Goal: Task Accomplishment & Management: Manage account settings

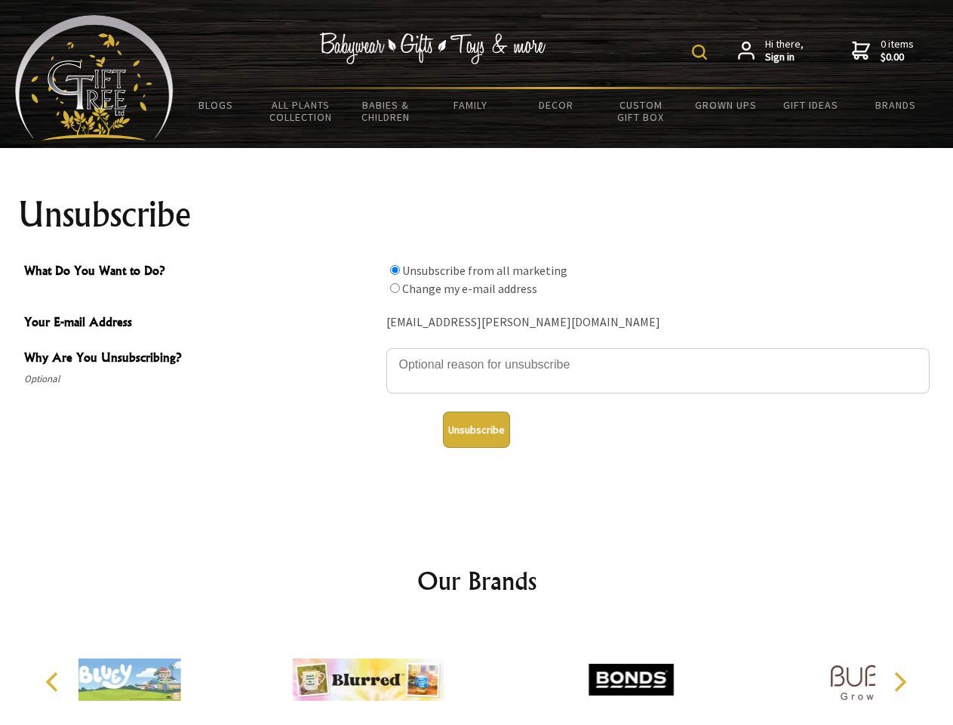
click at [702, 52] on img at bounding box center [699, 52] width 15 height 15
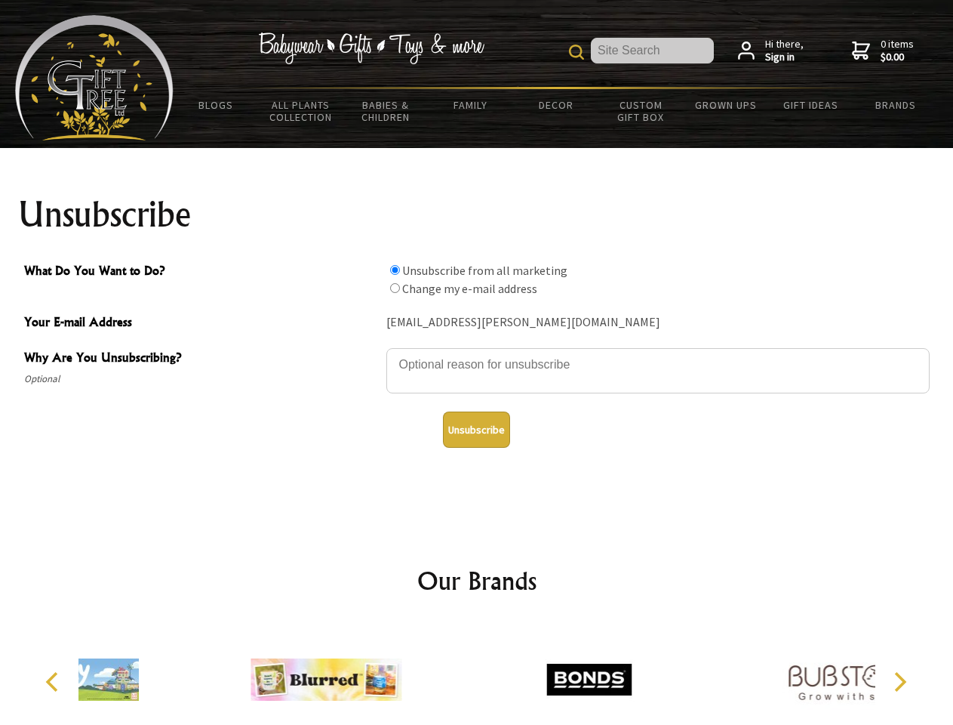
click at [477, 353] on textarea "Why Are You Unsubscribing?" at bounding box center [659, 370] width 544 height 45
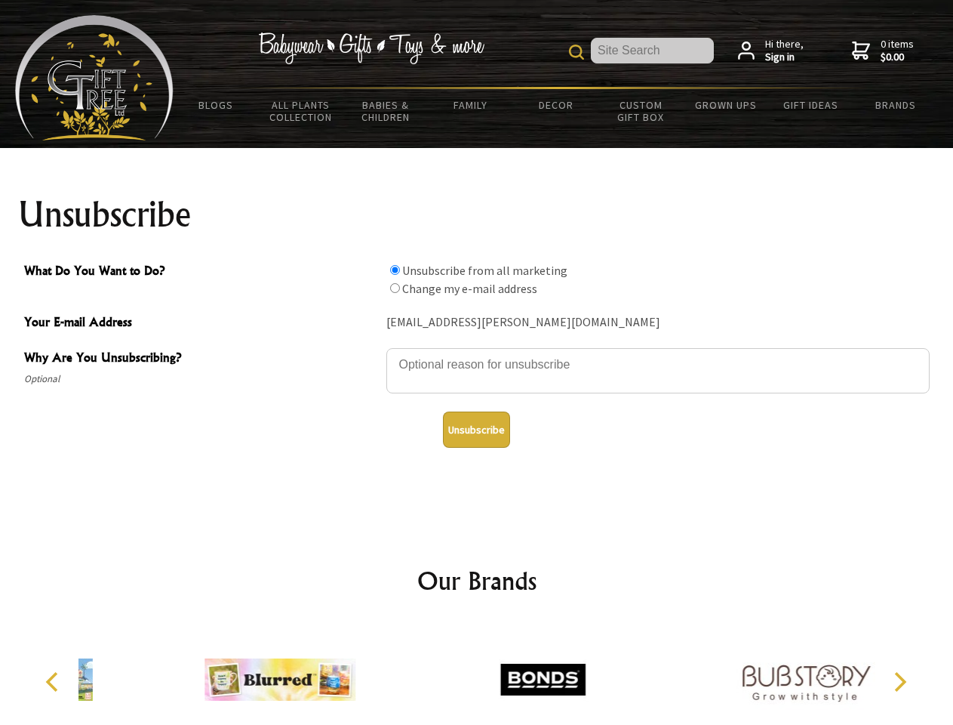
click at [395, 269] on input "What Do You Want to Do?" at bounding box center [395, 270] width 10 height 10
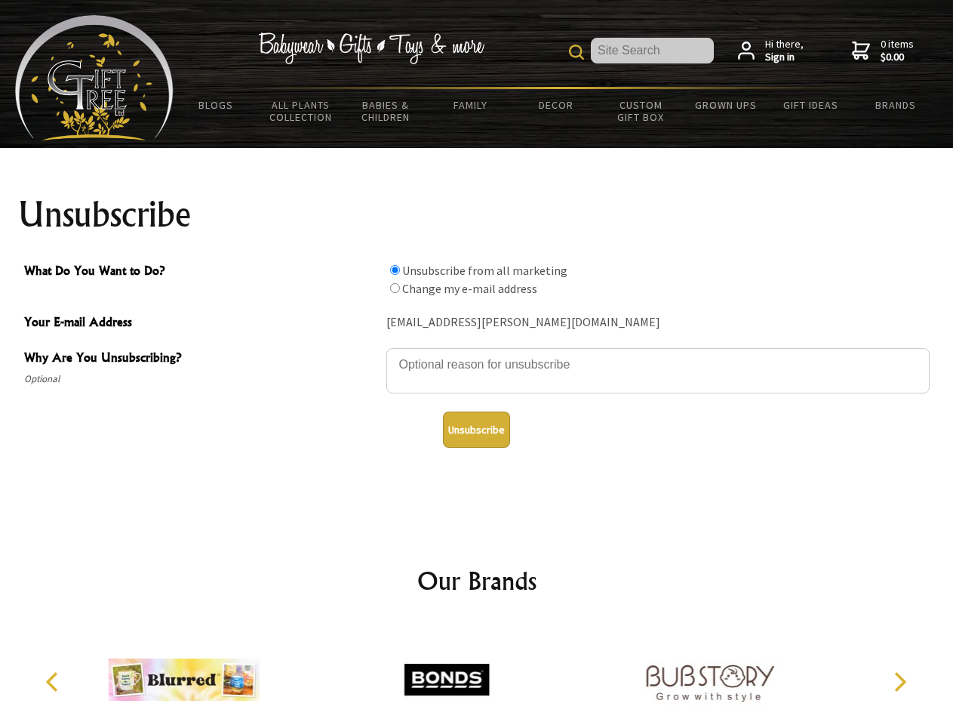
click at [395, 288] on input "What Do You Want to Do?" at bounding box center [395, 288] width 10 height 10
radio input "true"
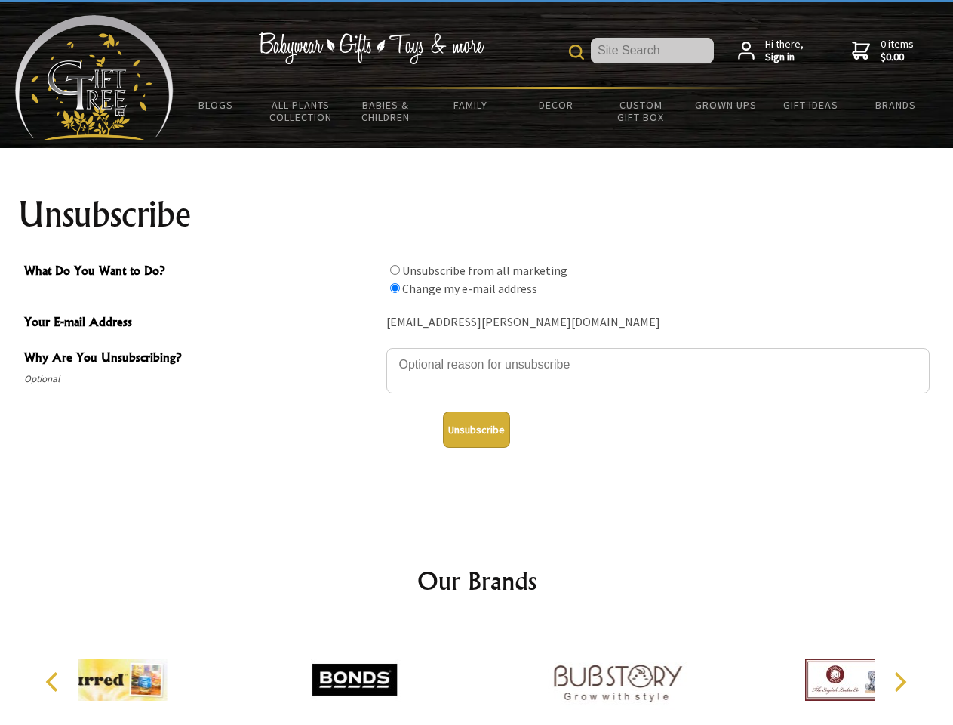
click at [476, 430] on button "Unsubscribe" at bounding box center [476, 429] width 67 height 36
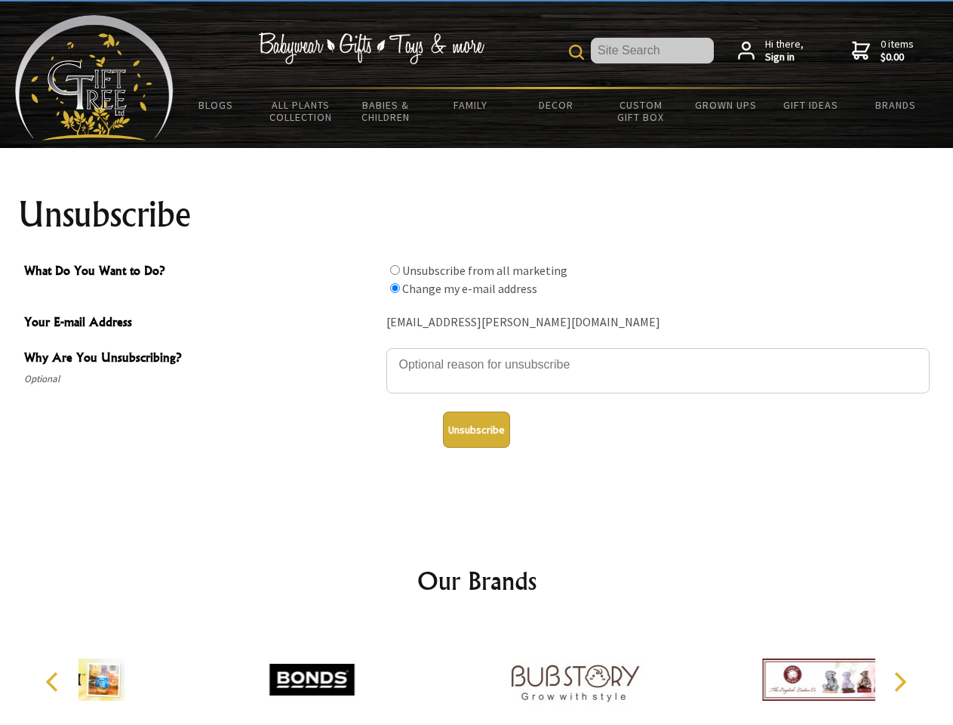
click at [477, 673] on div at bounding box center [575, 682] width 263 height 118
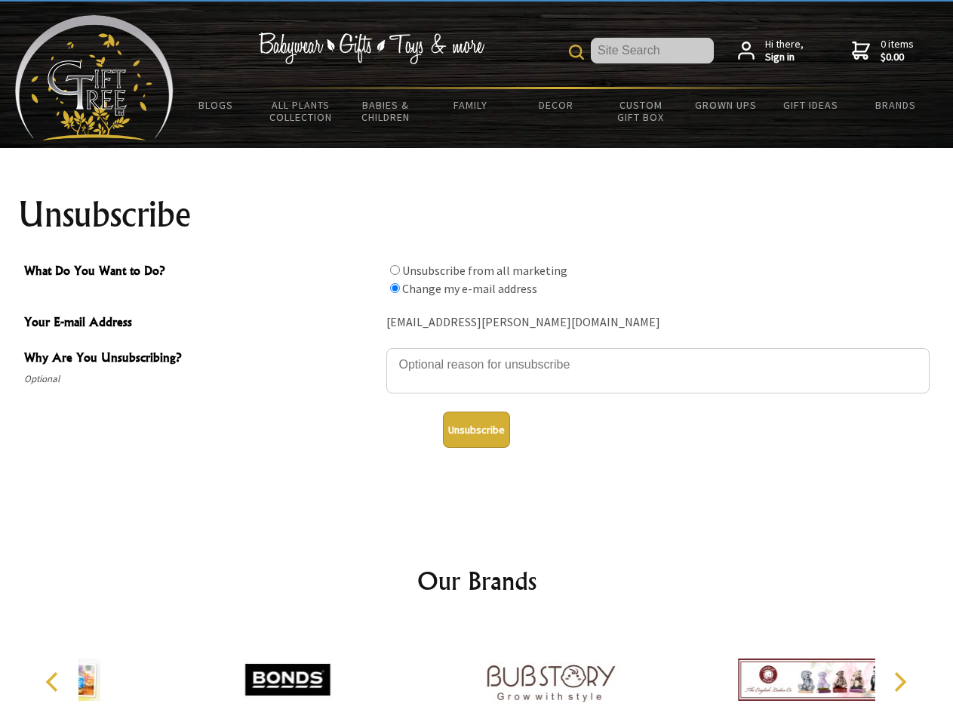
click at [54, 682] on icon "Previous" at bounding box center [54, 682] width 20 height 20
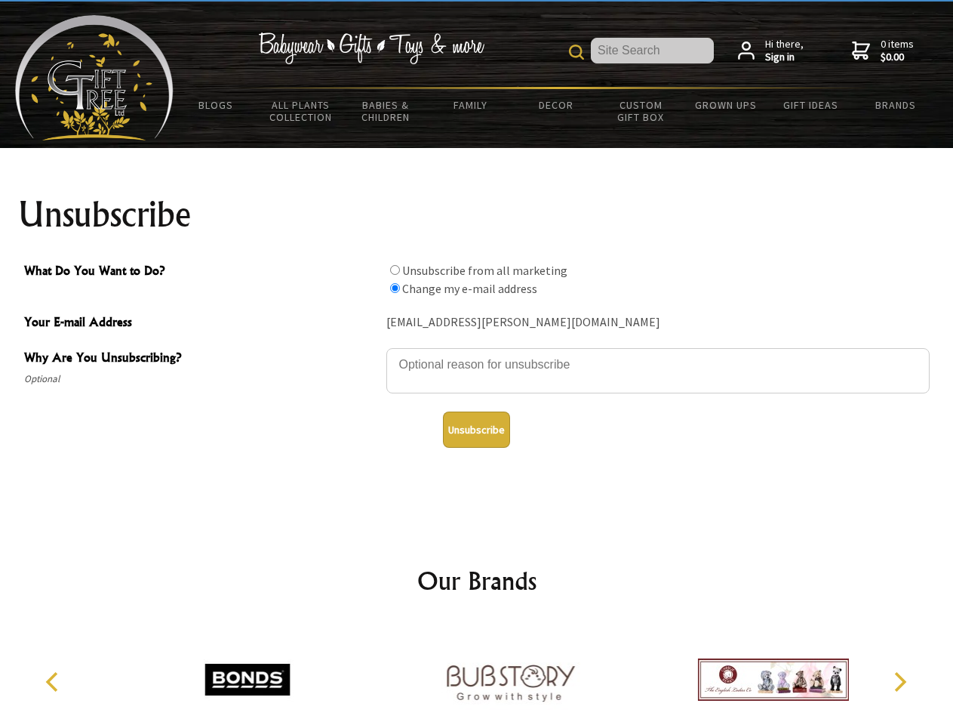
click at [900, 682] on icon "Next" at bounding box center [899, 682] width 20 height 20
